Goal: Obtain resource: Obtain resource

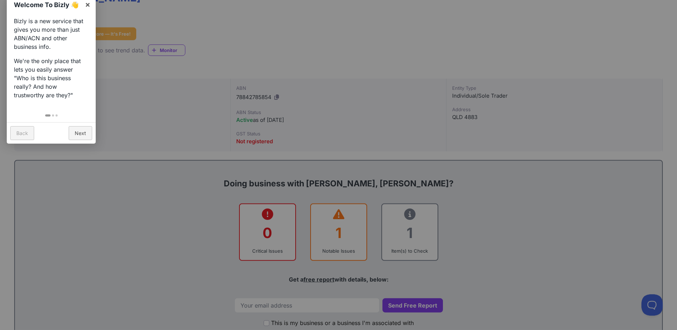
scroll to position [109, 0]
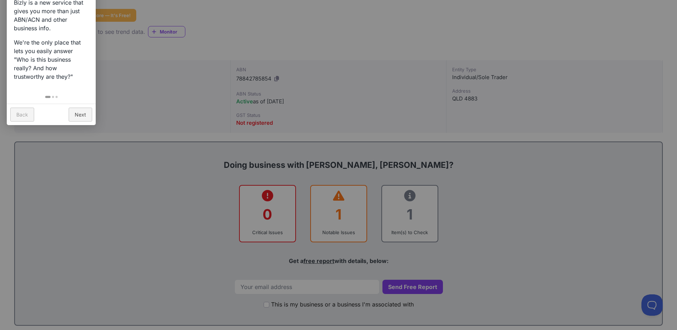
click at [337, 206] on div at bounding box center [338, 165] width 677 height 330
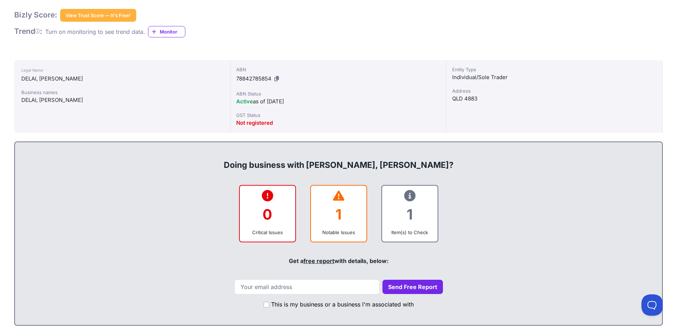
click at [337, 206] on div "1" at bounding box center [339, 214] width 44 height 29
click at [340, 196] on icon at bounding box center [338, 195] width 11 height 0
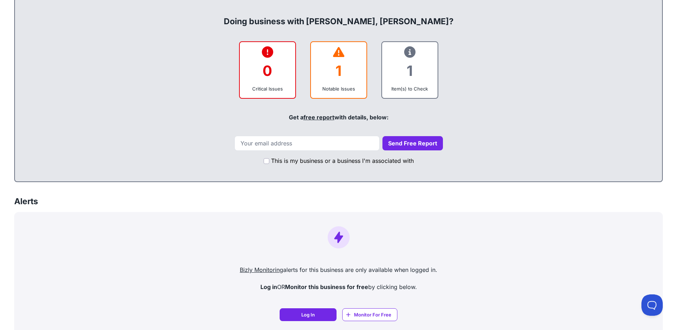
scroll to position [254, 0]
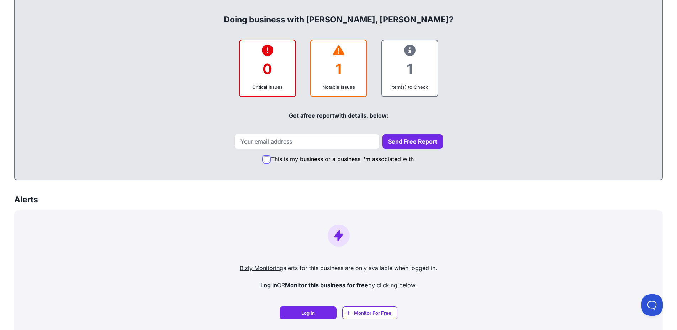
click at [265, 159] on input "This is my business or a business I'm associated with" at bounding box center [267, 159] width 6 height 6
checkbox input "true"
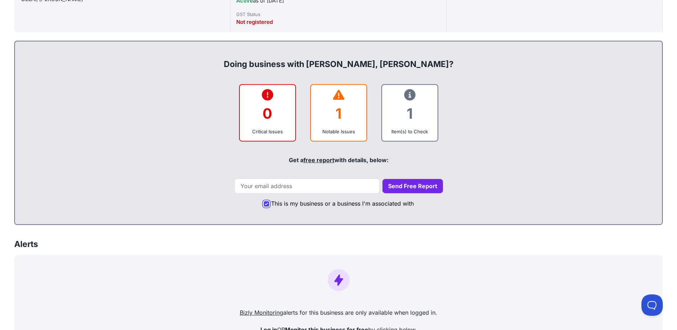
scroll to position [153, 0]
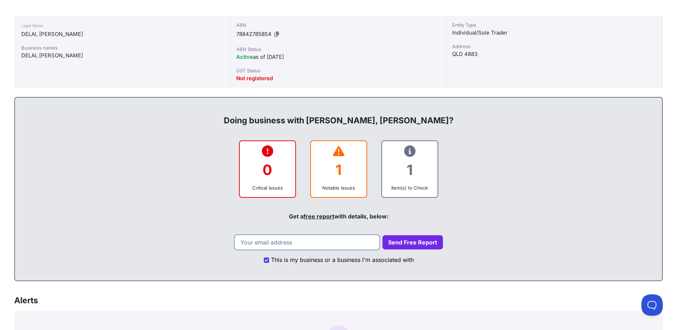
click at [267, 243] on input "email" at bounding box center [307, 242] width 145 height 15
type input "[EMAIL_ADDRESS][DOMAIN_NAME]"
click at [401, 245] on button "Send Free Report" at bounding box center [413, 242] width 61 height 14
click at [393, 242] on button "Send Free Report" at bounding box center [413, 242] width 61 height 14
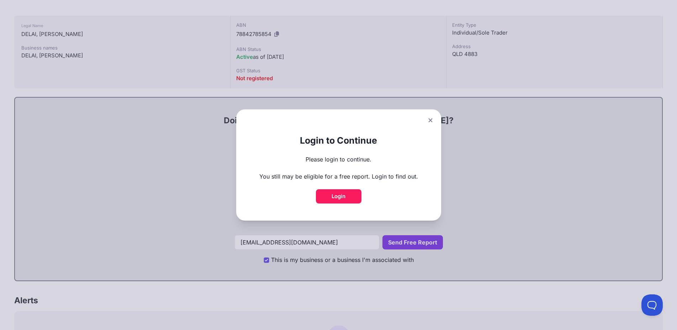
click at [357, 196] on link "Login" at bounding box center [339, 196] width 46 height 14
